Goal: Task Accomplishment & Management: Manage account settings

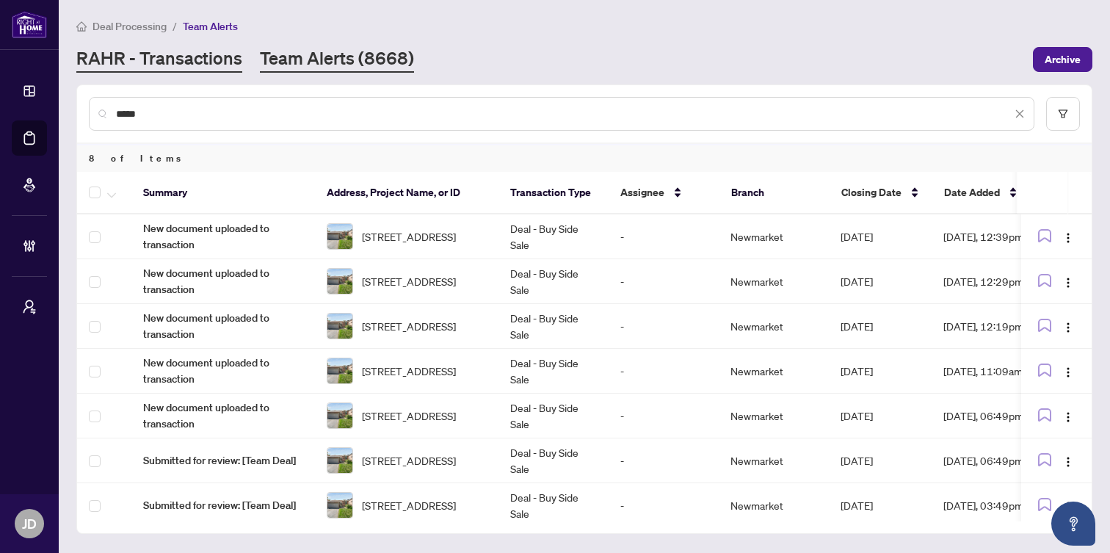
scroll to position [56, 0]
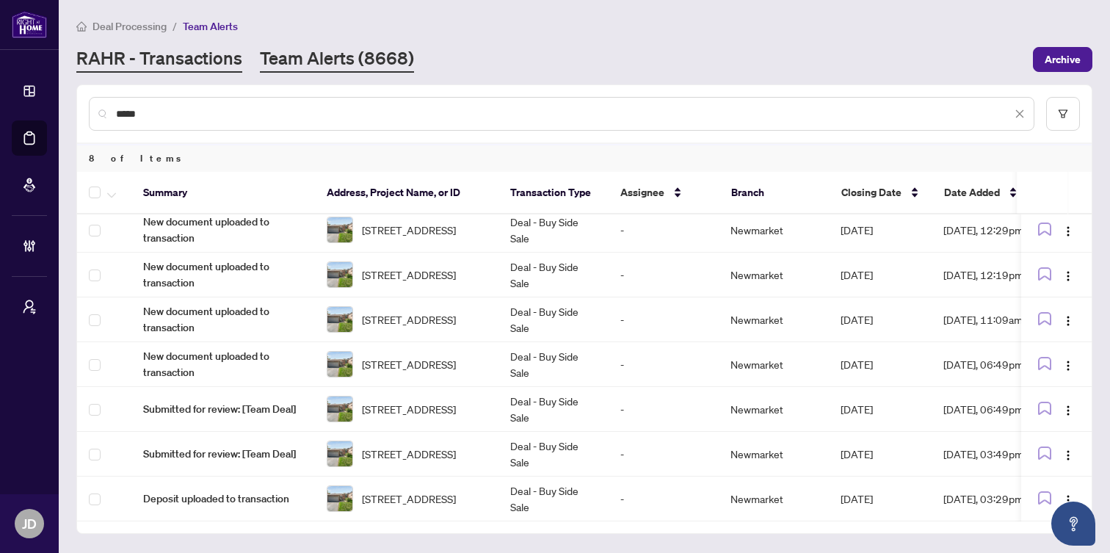
click at [127, 54] on link "RAHR - Transactions" at bounding box center [159, 59] width 166 height 26
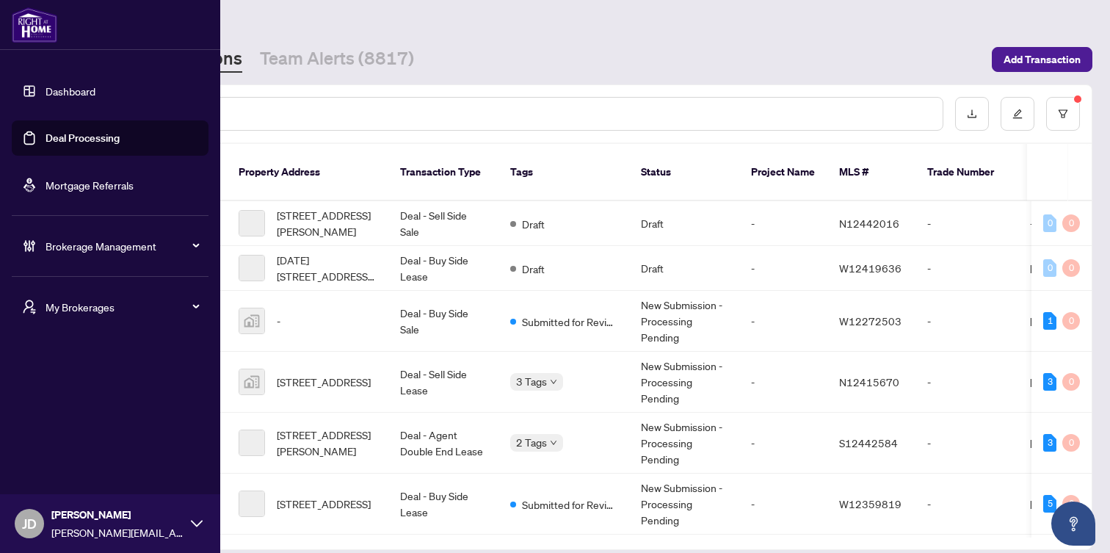
click at [26, 241] on icon at bounding box center [25, 245] width 4 height 11
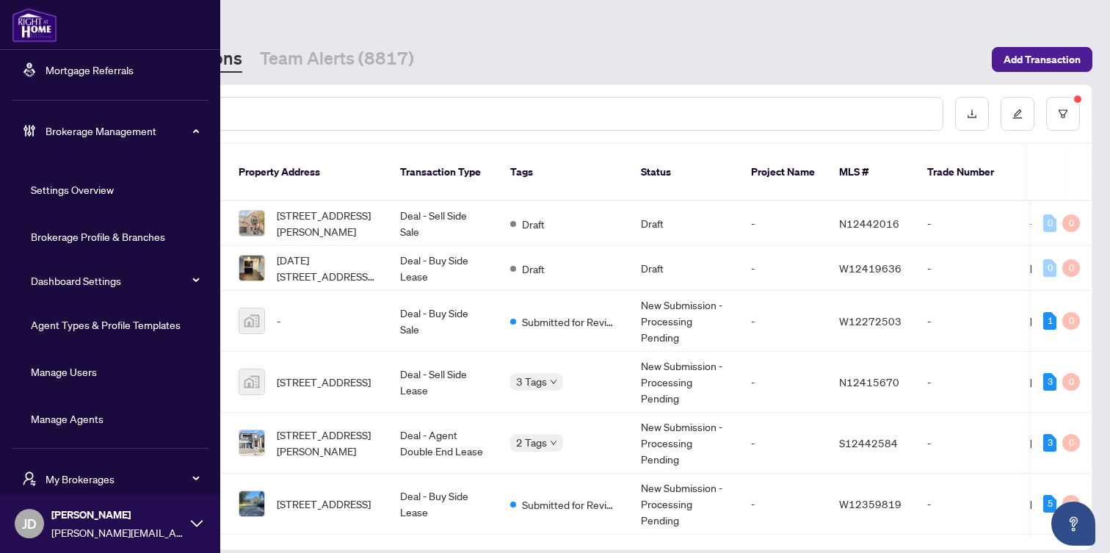
scroll to position [116, 0]
click at [68, 417] on link "Manage Agents" at bounding box center [67, 417] width 73 height 13
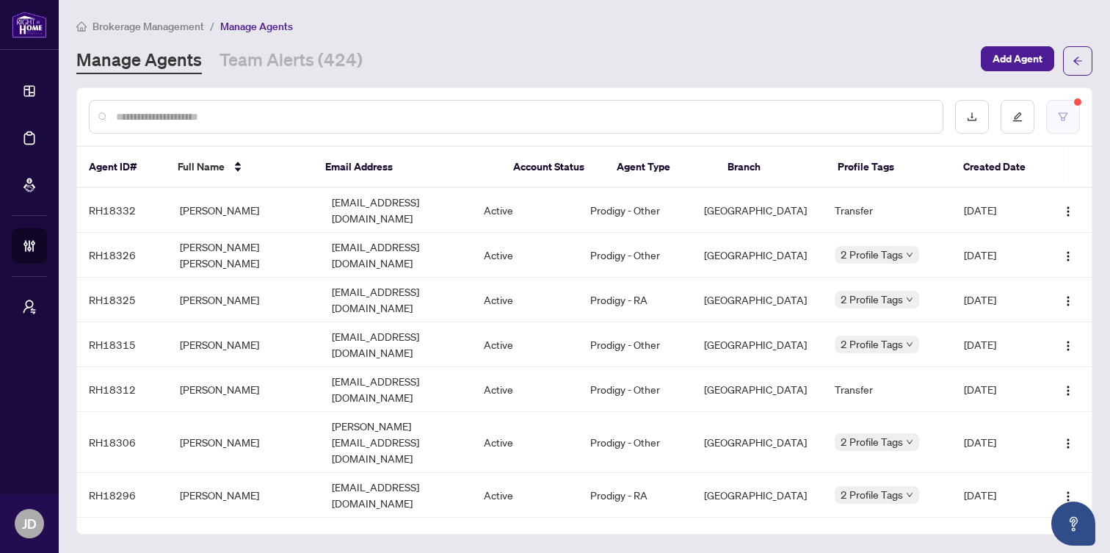
click at [1061, 118] on icon "filter" at bounding box center [1062, 116] width 9 height 8
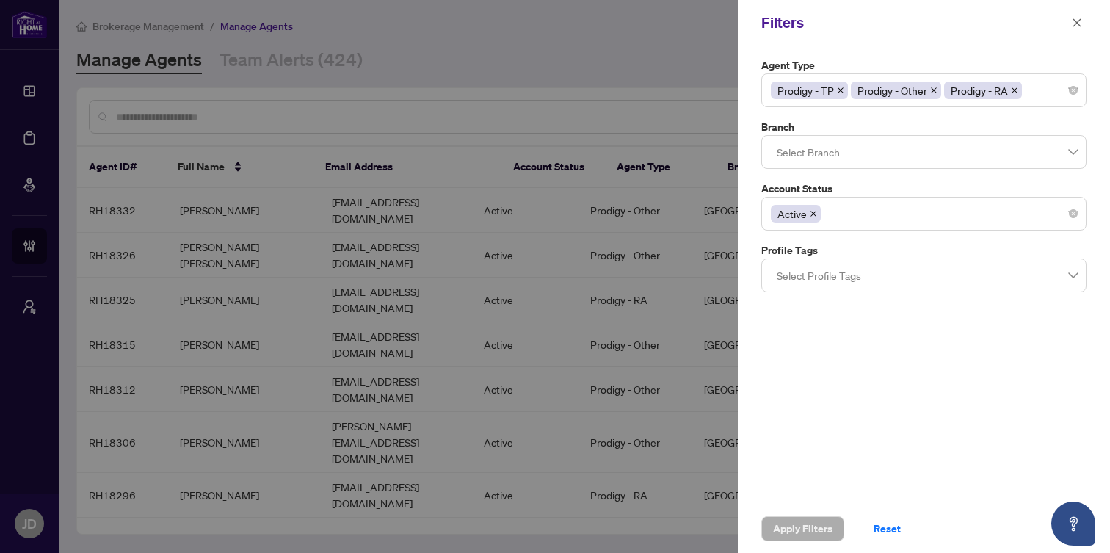
click at [673, 57] on div at bounding box center [555, 276] width 1110 height 553
click at [1072, 21] on icon "close" at bounding box center [1077, 23] width 10 height 10
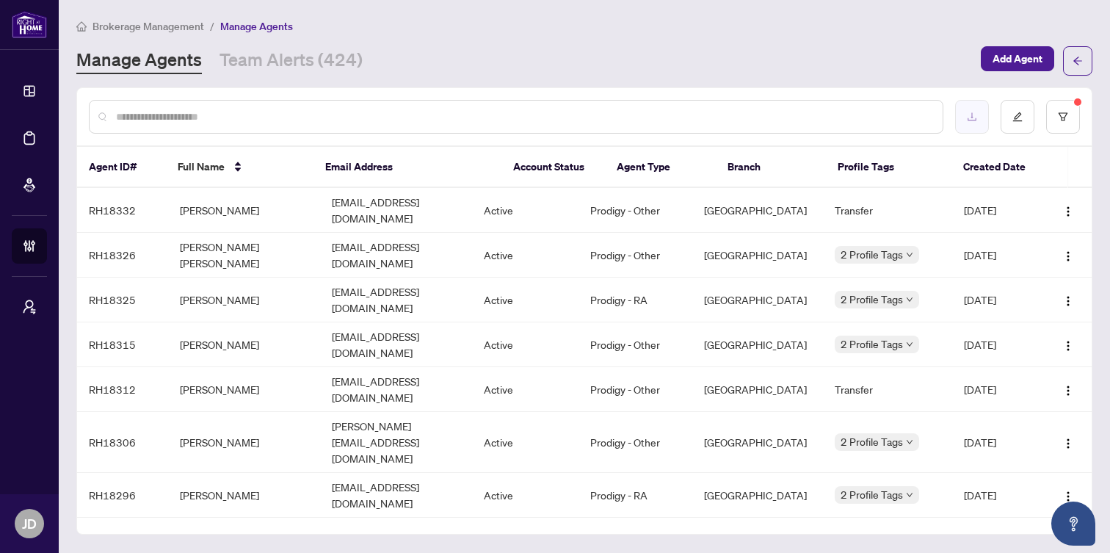
click at [973, 113] on icon "download" at bounding box center [972, 117] width 10 height 10
